Goal: Task Accomplishment & Management: Manage account settings

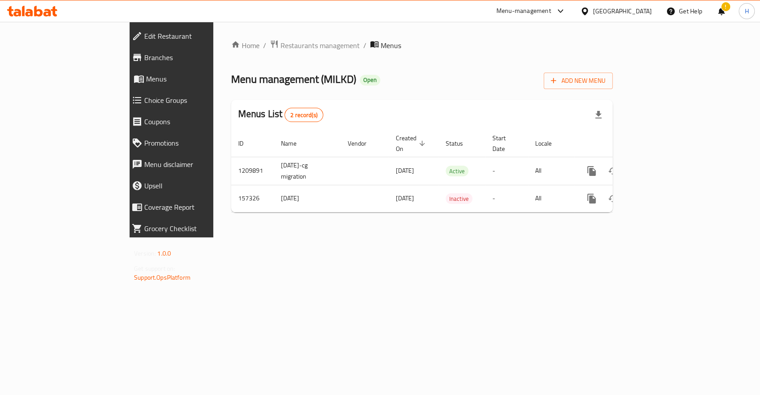
click at [28, 11] on icon at bounding box center [32, 11] width 50 height 11
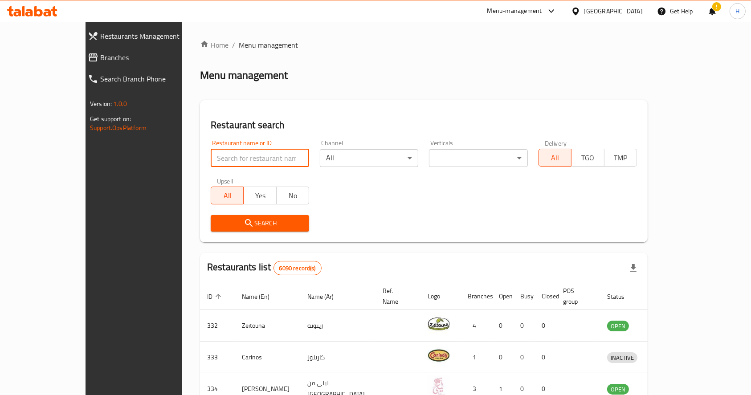
click at [264, 162] on input "search" at bounding box center [260, 158] width 98 height 18
type input "بيت السلطان"
click button "Search" at bounding box center [260, 223] width 98 height 16
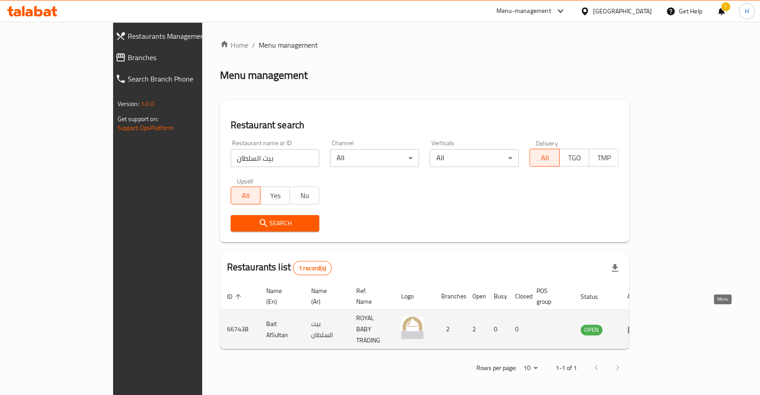
click at [638, 324] on icon "enhanced table" at bounding box center [632, 329] width 11 height 11
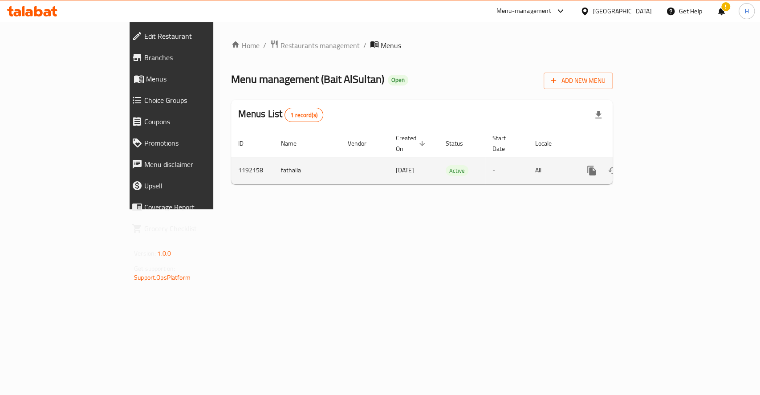
click at [661, 165] on icon "enhanced table" at bounding box center [656, 170] width 11 height 11
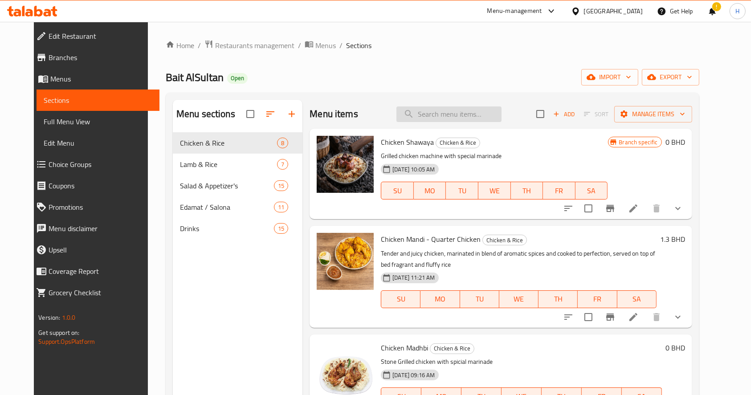
click at [459, 118] on input "search" at bounding box center [448, 114] width 105 height 16
type input "i"
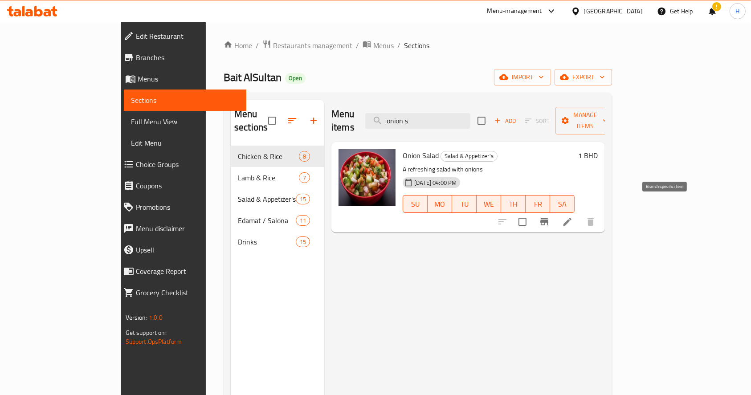
type input "onion s"
click at [550, 216] on icon "Branch-specific-item" at bounding box center [544, 221] width 11 height 11
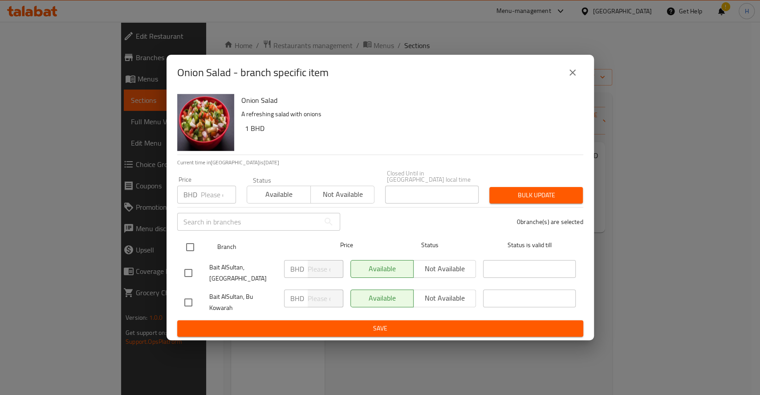
click at [190, 244] on input "checkbox" at bounding box center [190, 247] width 19 height 19
checkbox input "true"
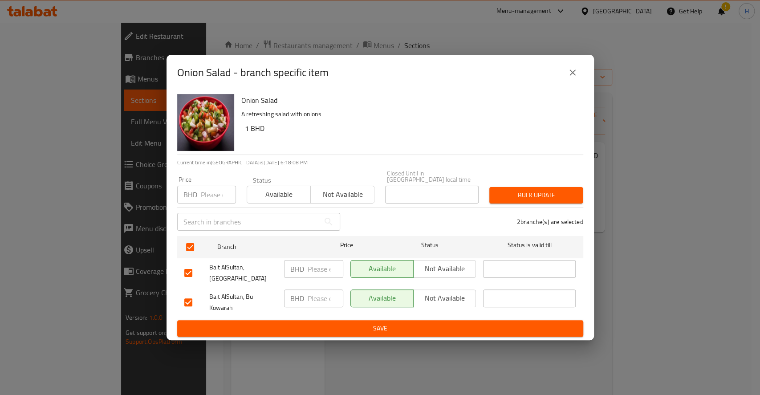
click at [316, 267] on input "number" at bounding box center [326, 269] width 36 height 18
drag, startPoint x: 316, startPoint y: 267, endPoint x: 286, endPoint y: 276, distance: 30.6
click at [261, 269] on div "Bait AlSultan, Isa Town BHD 1.2 ​ Available Not available ​" at bounding box center [380, 273] width 399 height 33
type input "1.2"
click at [313, 289] on input "number" at bounding box center [326, 298] width 36 height 18
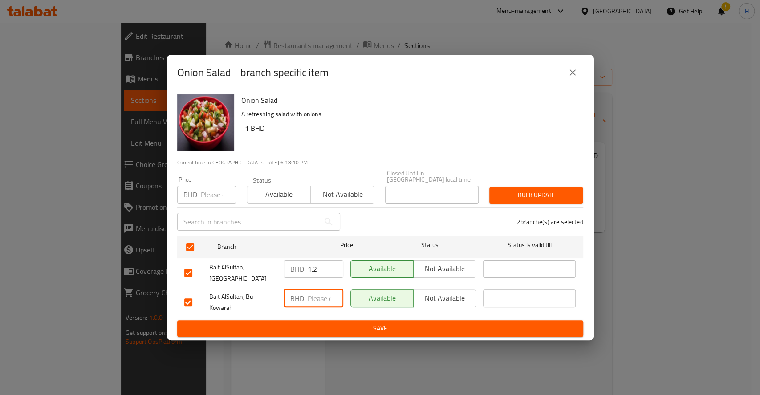
paste input "1.2"
type input "1.2"
click at [340, 323] on span "Save" at bounding box center [380, 328] width 392 height 11
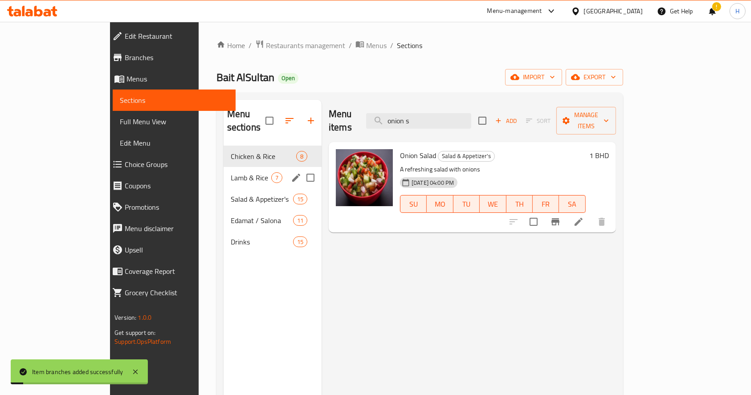
click at [224, 173] on div "Lamb & Rice 7" at bounding box center [273, 177] width 98 height 21
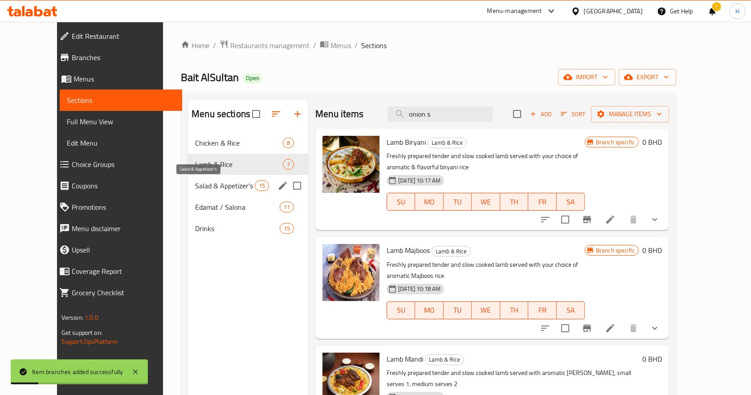
click at [204, 183] on span "Salad & Appetizer's" at bounding box center [225, 185] width 60 height 11
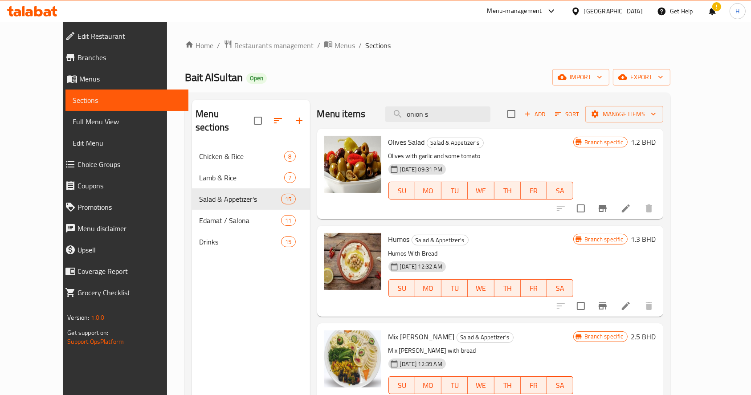
drag, startPoint x: 481, startPoint y: 109, endPoint x: 350, endPoint y: 110, distance: 130.9
click at [350, 110] on div "Menu items onion s Add Sort Manage items" at bounding box center [490, 114] width 346 height 29
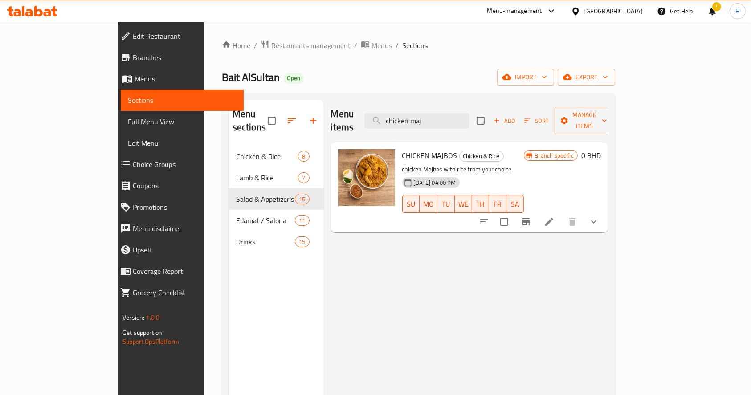
type input "chicken maj"
click at [604, 215] on button "show more" at bounding box center [593, 221] width 21 height 21
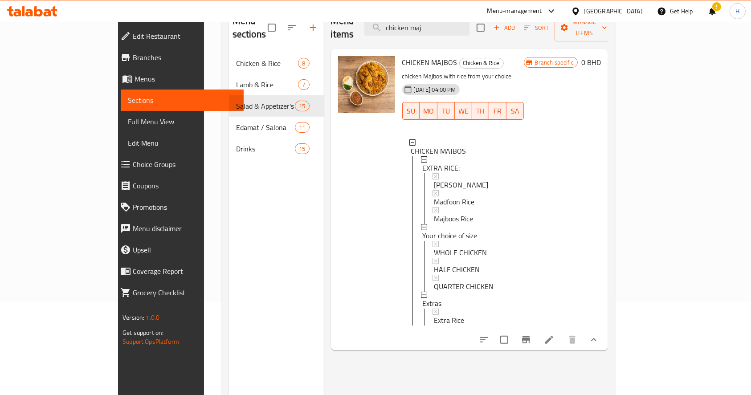
scroll to position [118, 0]
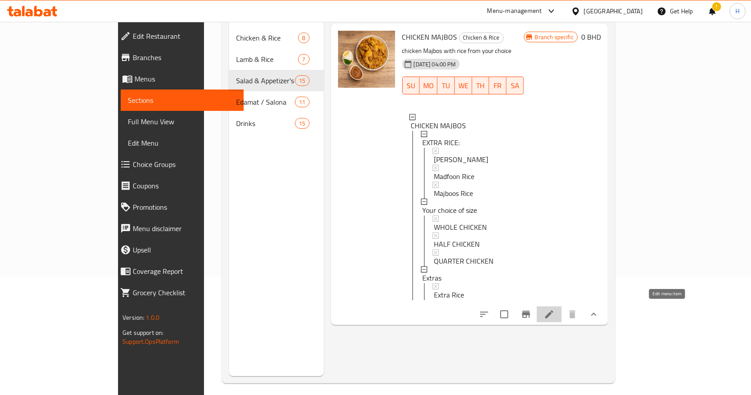
click at [554, 309] on icon at bounding box center [549, 314] width 11 height 11
